Goal: Navigation & Orientation: Find specific page/section

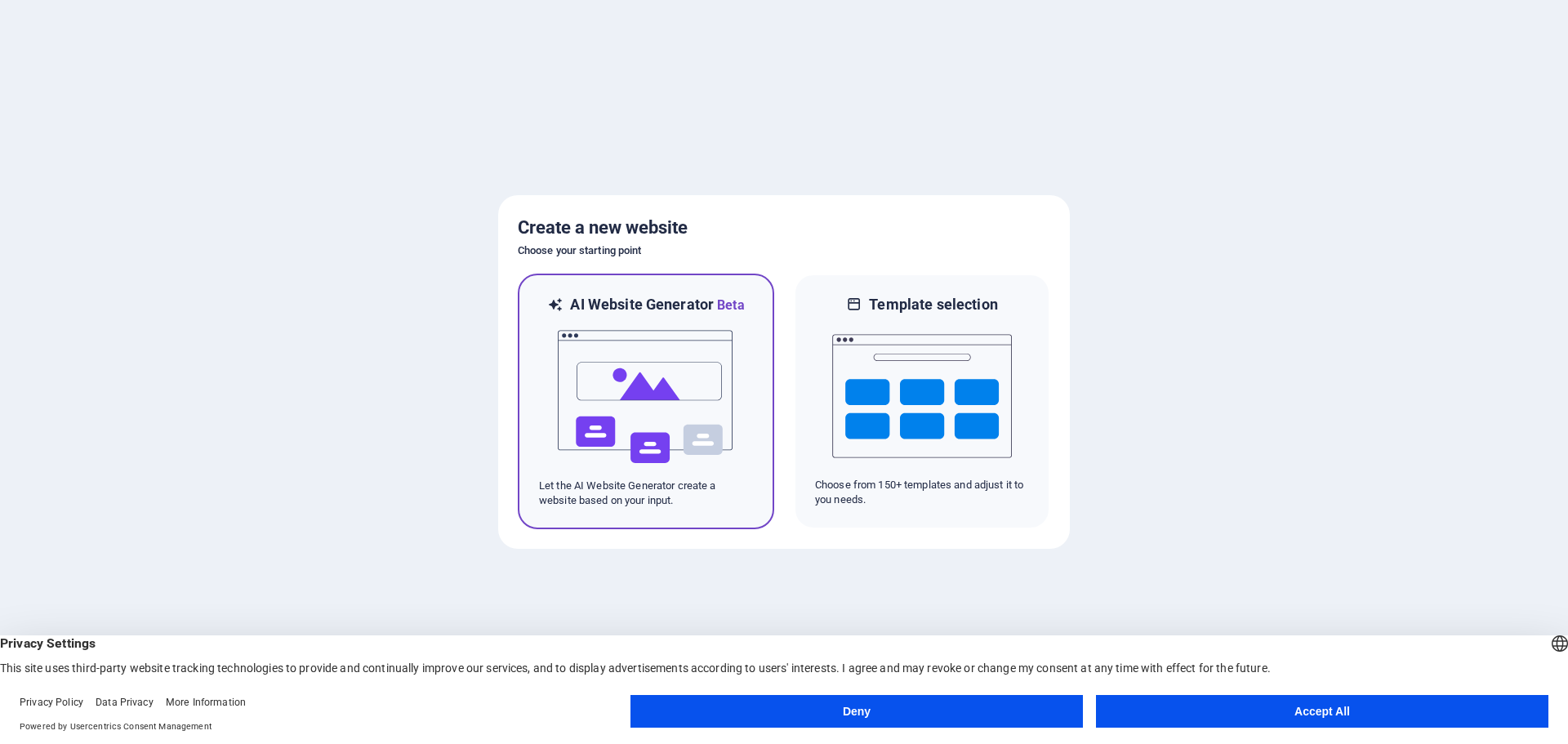
click at [649, 354] on img at bounding box center [646, 397] width 180 height 163
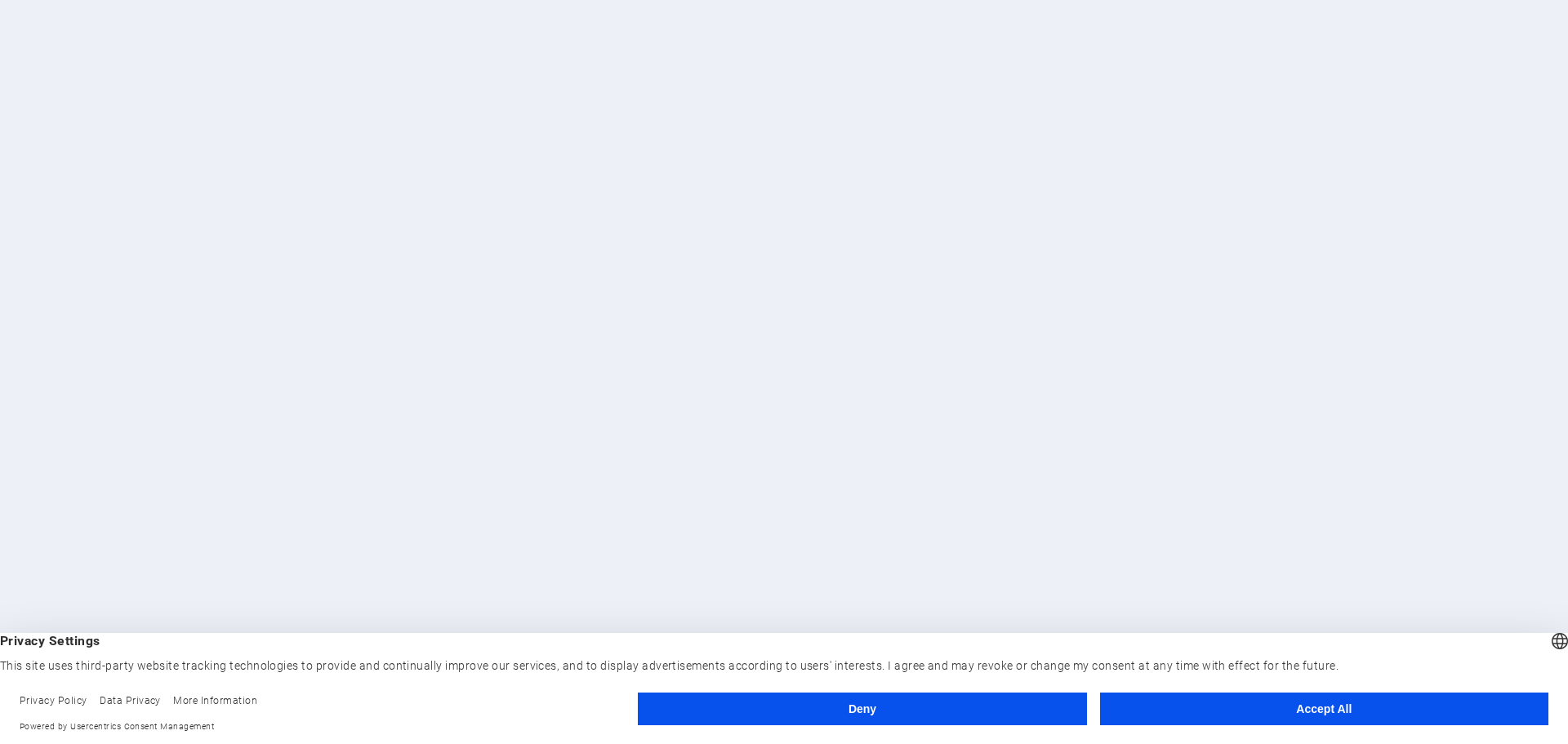
click at [1402, 712] on button "Accept All" at bounding box center [1324, 709] width 448 height 33
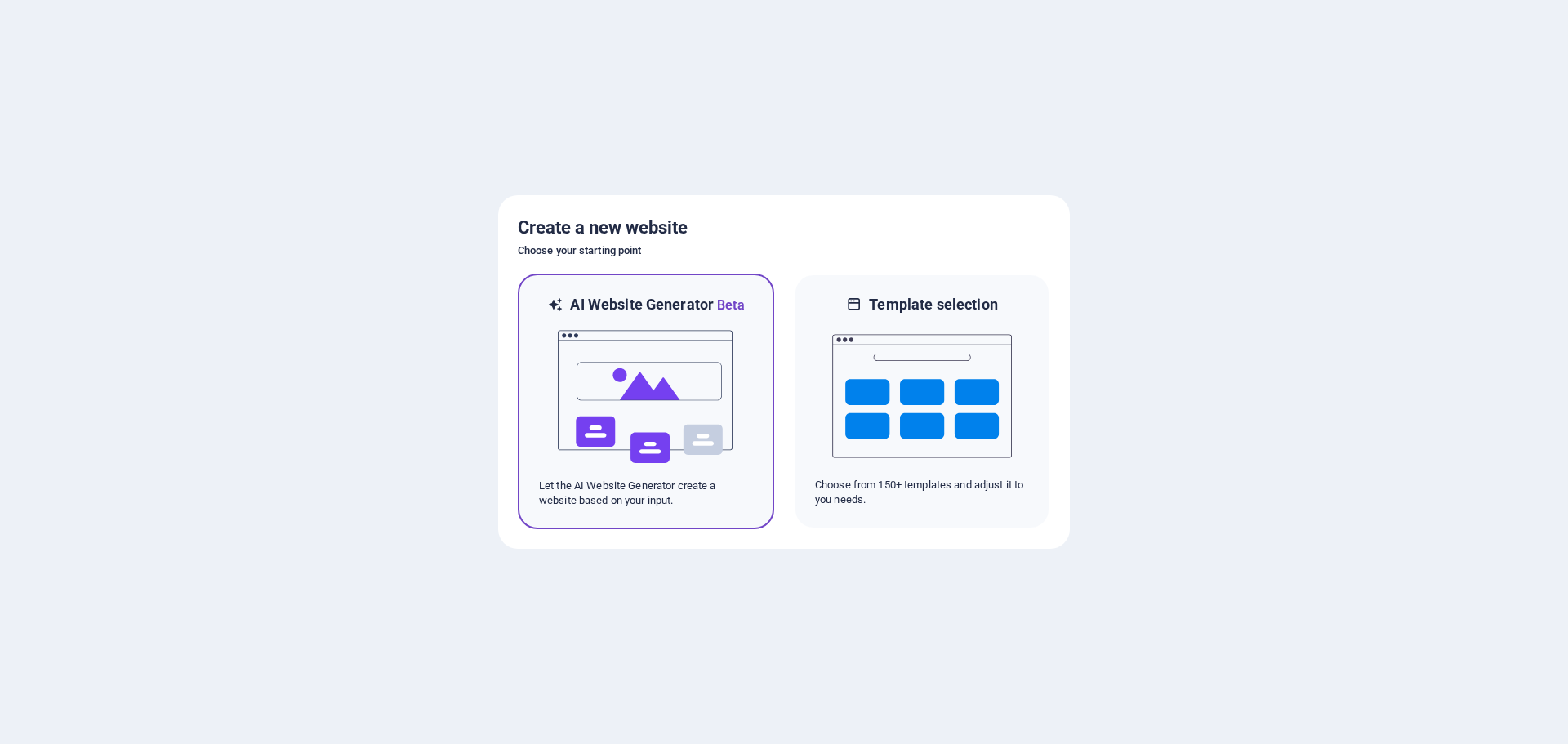
click at [674, 386] on img at bounding box center [646, 397] width 180 height 163
